Goal: Transaction & Acquisition: Purchase product/service

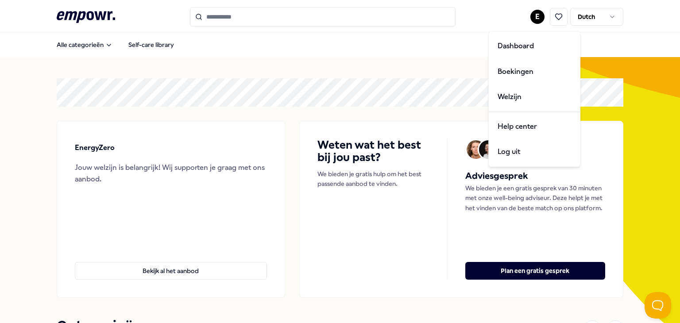
click at [533, 15] on html ".empowr-logo_svg__cls-1{fill:#03032f} E Dutch Alle categorieën Self-care librar…" at bounding box center [340, 161] width 680 height 323
click at [552, 15] on html ".empowr-logo_svg__cls-1{fill:#03032f} E Dutch Alle categorieën Self-care librar…" at bounding box center [340, 161] width 680 height 323
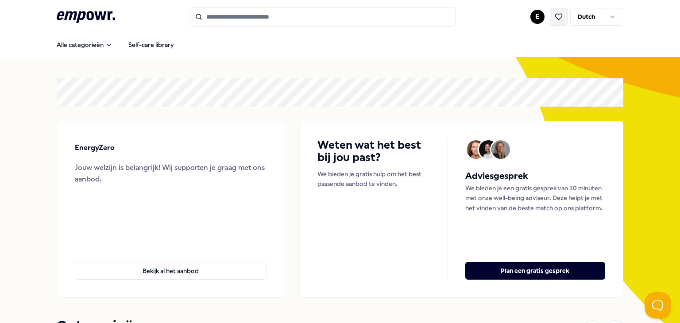
click at [556, 15] on icon at bounding box center [559, 17] width 7 height 6
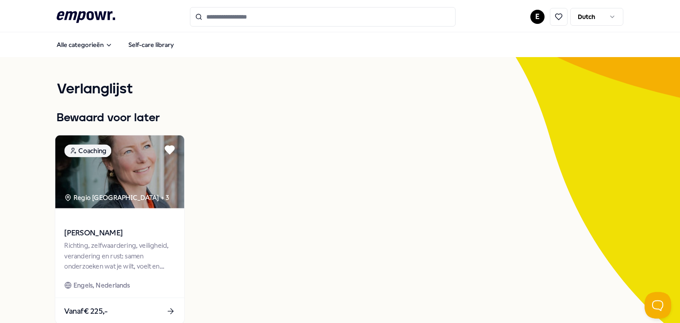
click at [103, 191] on img at bounding box center [119, 171] width 129 height 73
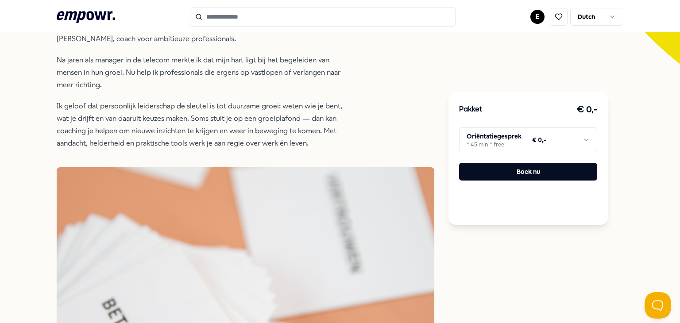
scroll to position [272, 0]
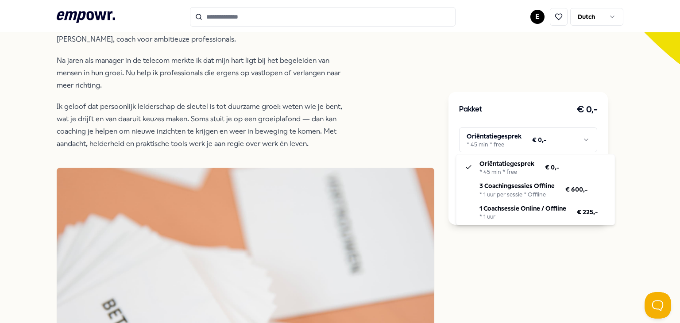
click at [491, 145] on html ".empowr-logo_svg__cls-1{fill:#03032f} E Dutch Alle categorieën Self-care librar…" at bounding box center [340, 161] width 680 height 323
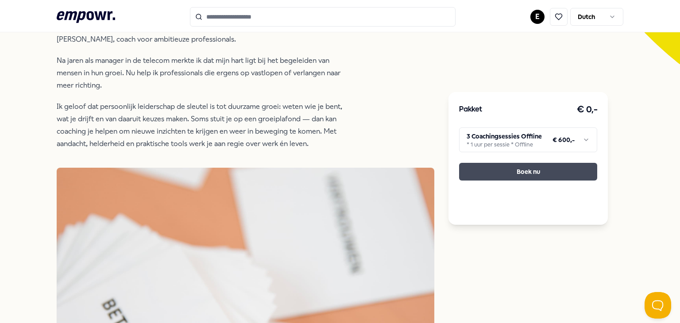
click at [526, 172] on button "Boek nu" at bounding box center [528, 172] width 138 height 18
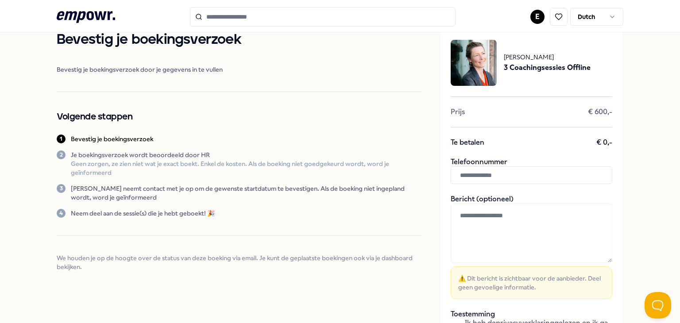
scroll to position [25, 0]
